Goal: Information Seeking & Learning: Compare options

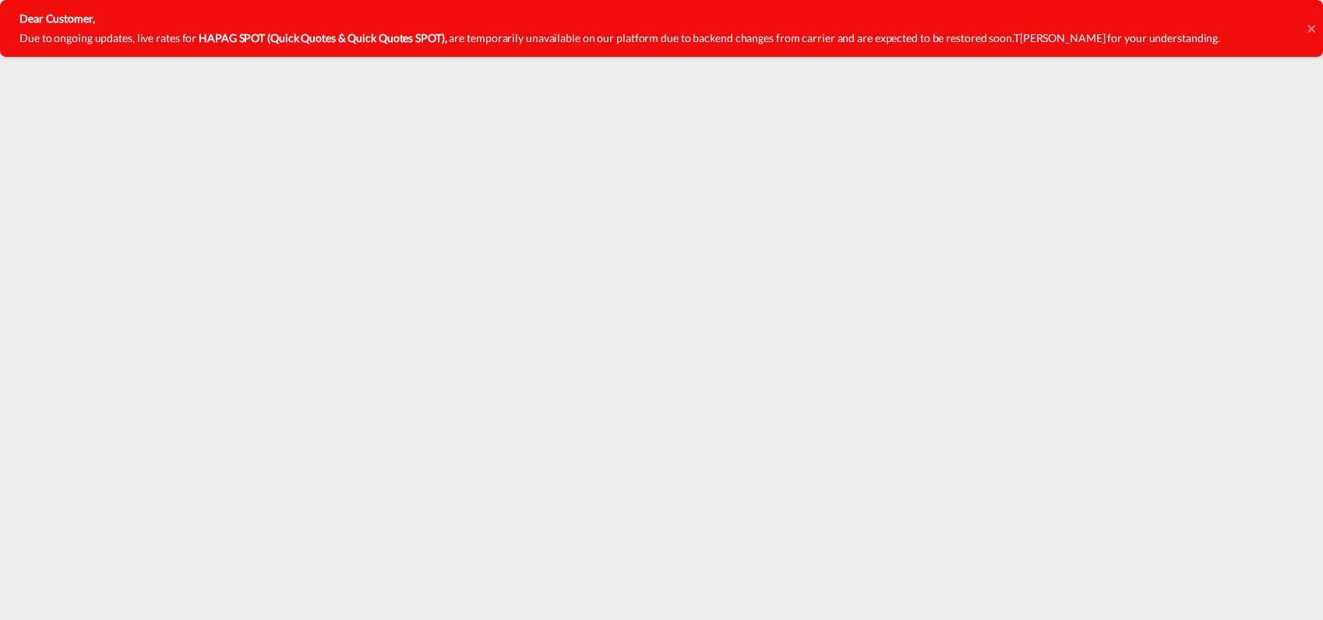
click at [1310, 29] on icon at bounding box center [1311, 28] width 8 height 8
